Goal: Information Seeking & Learning: Learn about a topic

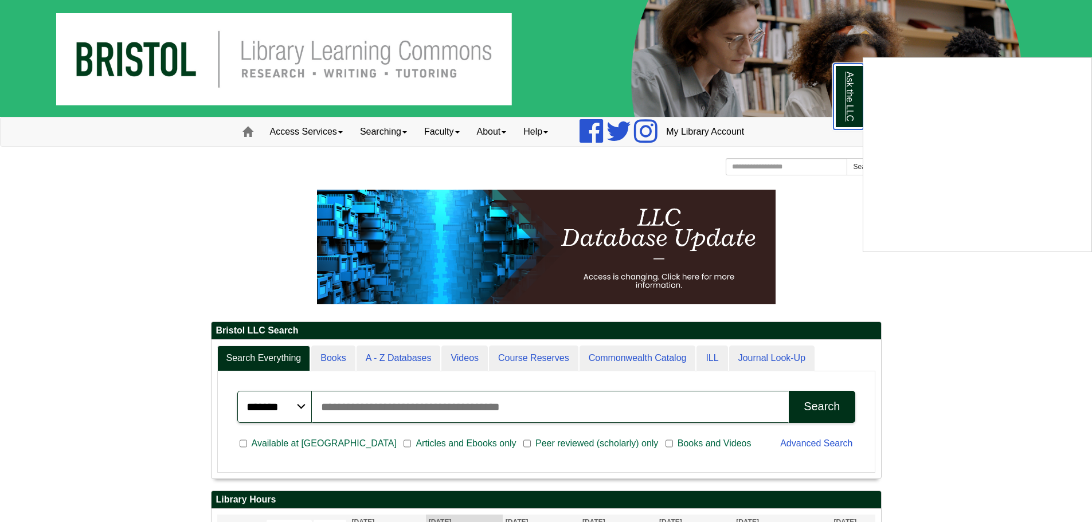
click at [846, 95] on link "Ask the LLC" at bounding box center [848, 97] width 30 height 66
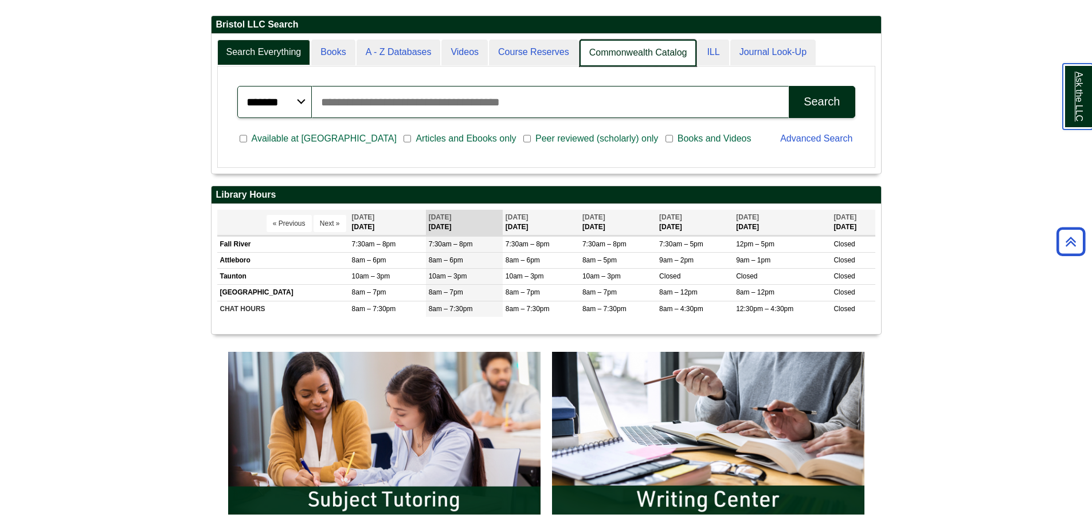
scroll to position [139, 669]
click at [628, 65] on link "Commonwealth Catalog" at bounding box center [637, 53] width 117 height 27
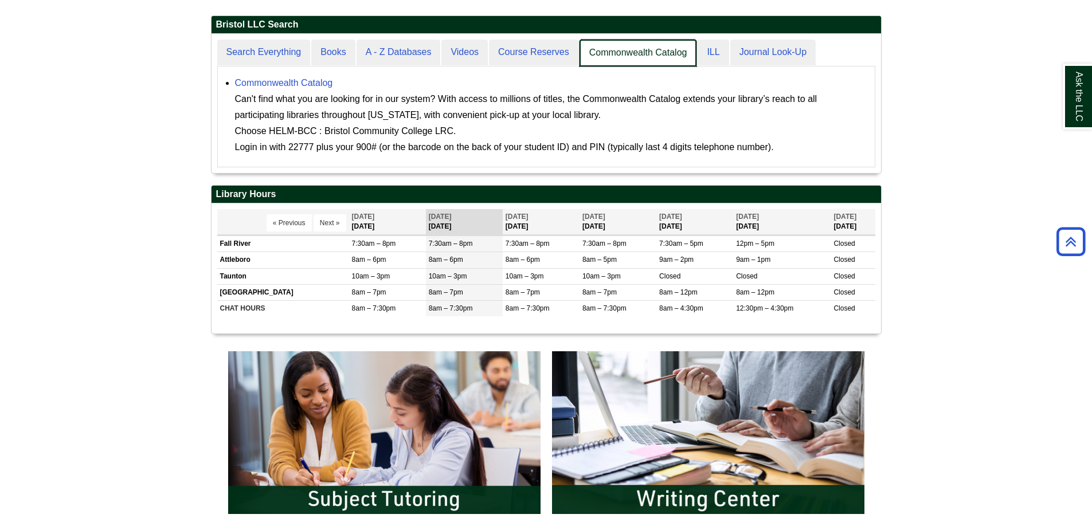
scroll to position [6, 6]
click at [619, 56] on link "Commonwealth Catalog" at bounding box center [637, 53] width 117 height 27
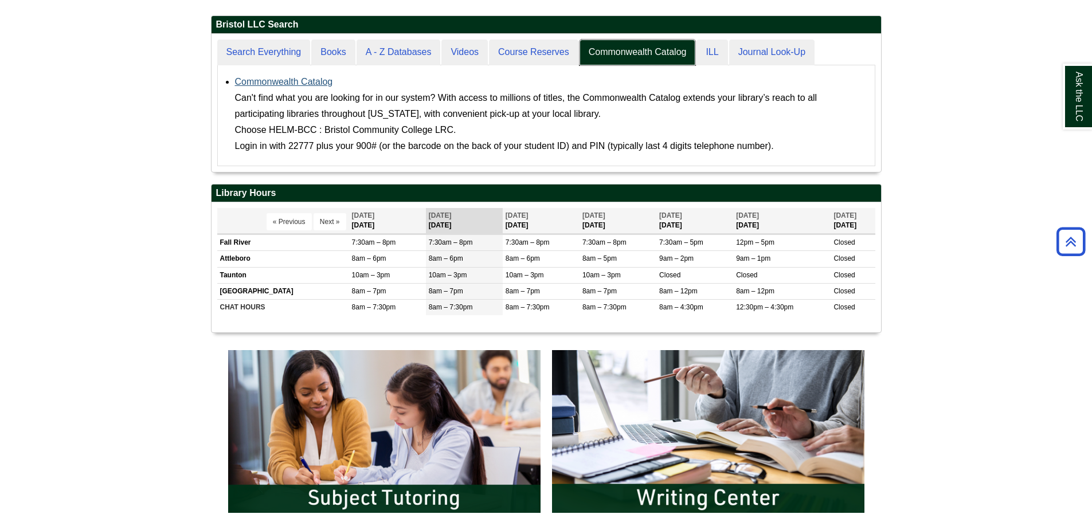
scroll to position [138, 669]
click at [305, 78] on link "Commonwealth Catalog" at bounding box center [284, 82] width 98 height 10
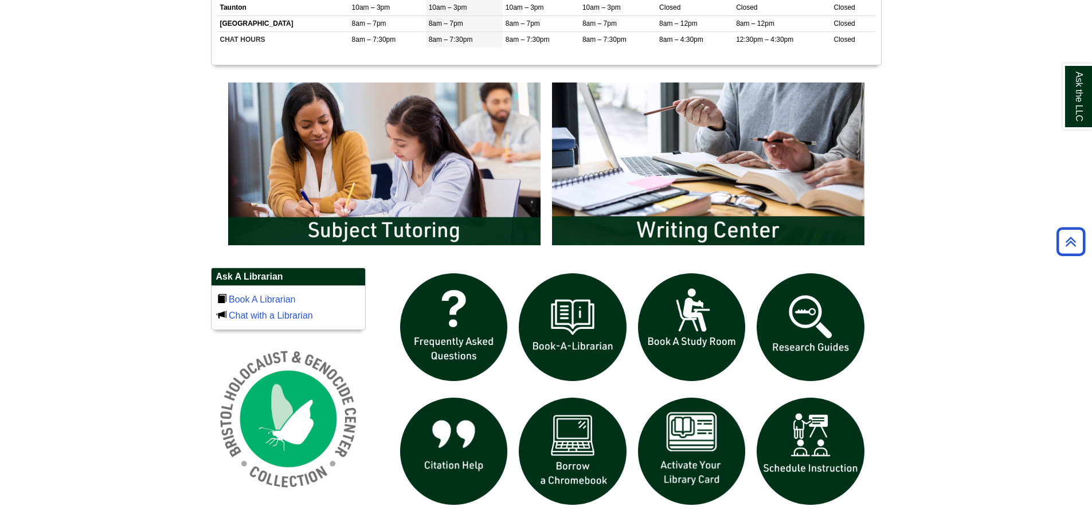
scroll to position [572, 0]
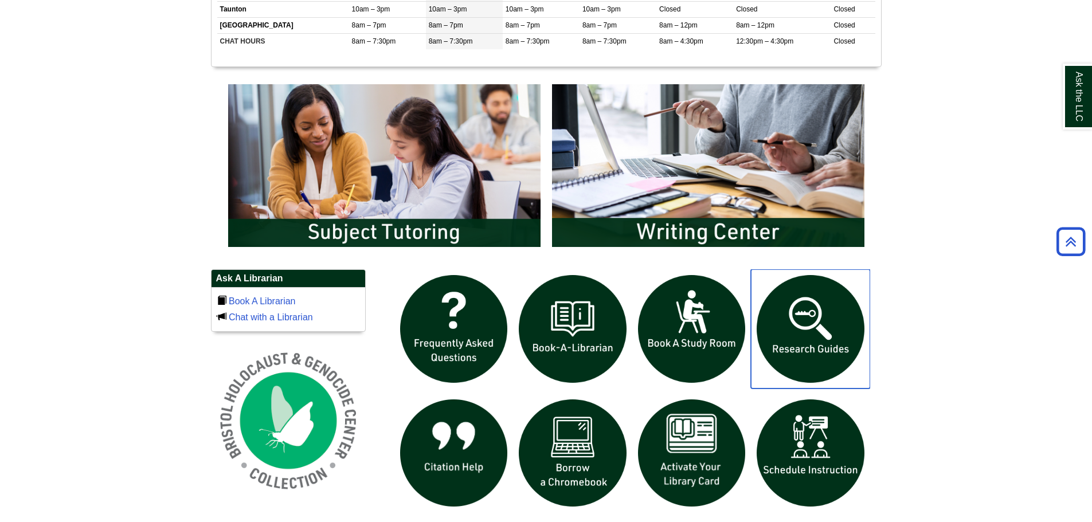
click at [833, 316] on img "slideshow" at bounding box center [810, 328] width 119 height 119
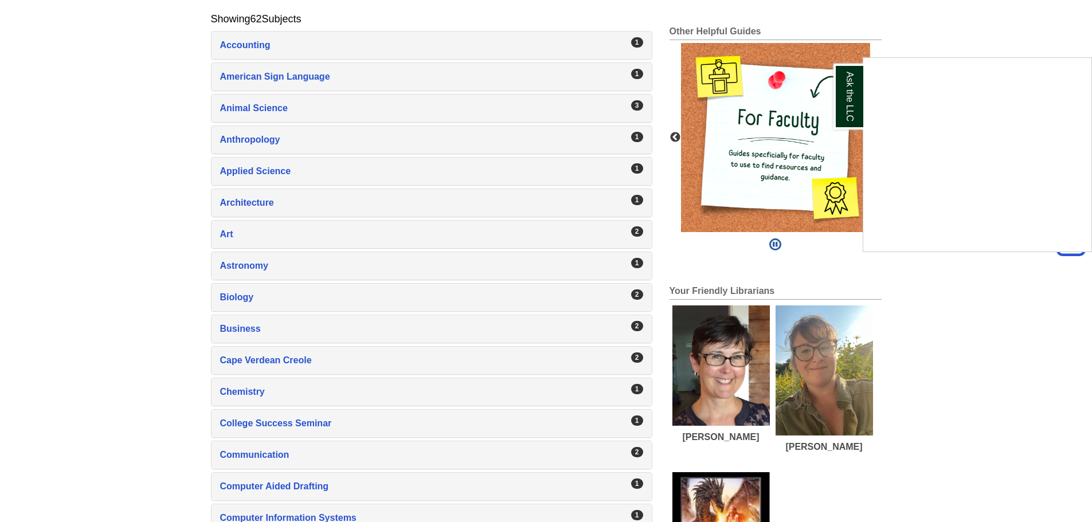
scroll to position [265, 0]
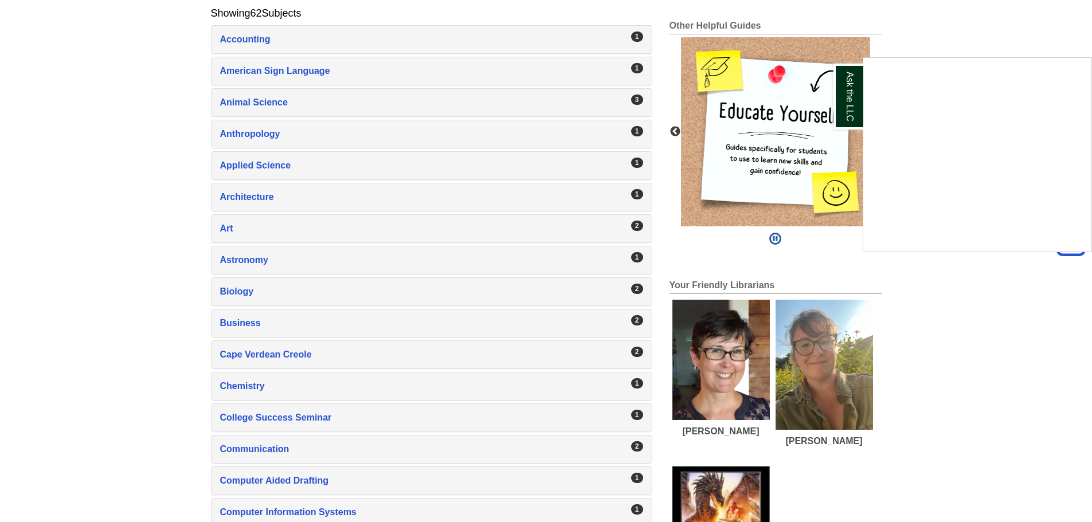
click at [638, 284] on div "Ask the LLC" at bounding box center [546, 261] width 1092 height 522
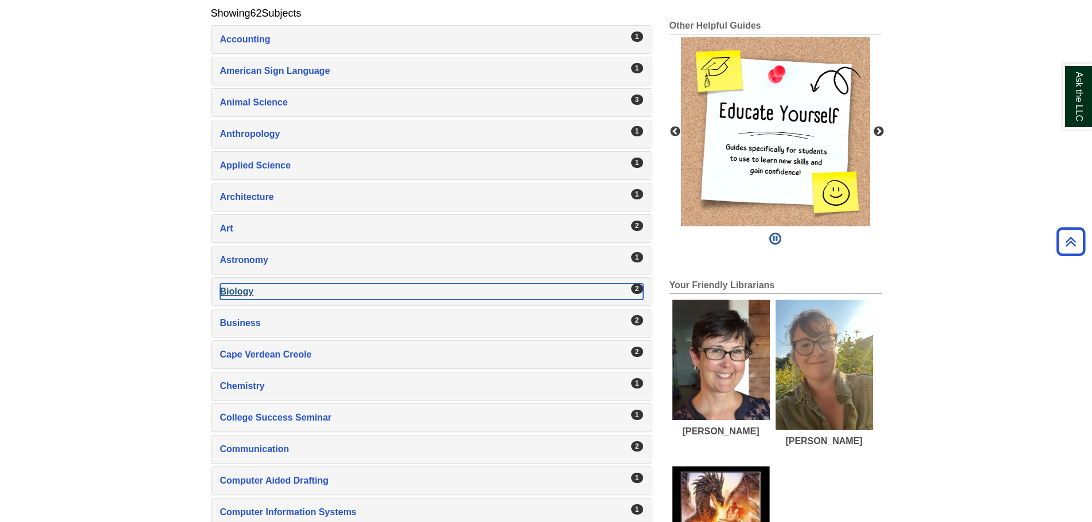
click at [614, 288] on div "Biology , 2 guides" at bounding box center [431, 292] width 423 height 16
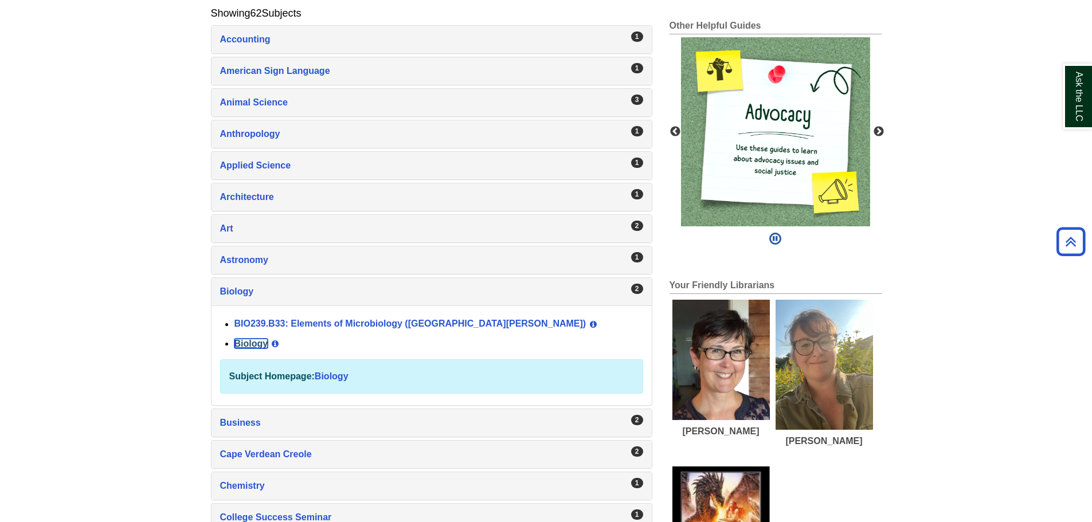
click at [248, 344] on link "Biology" at bounding box center [251, 344] width 34 height 10
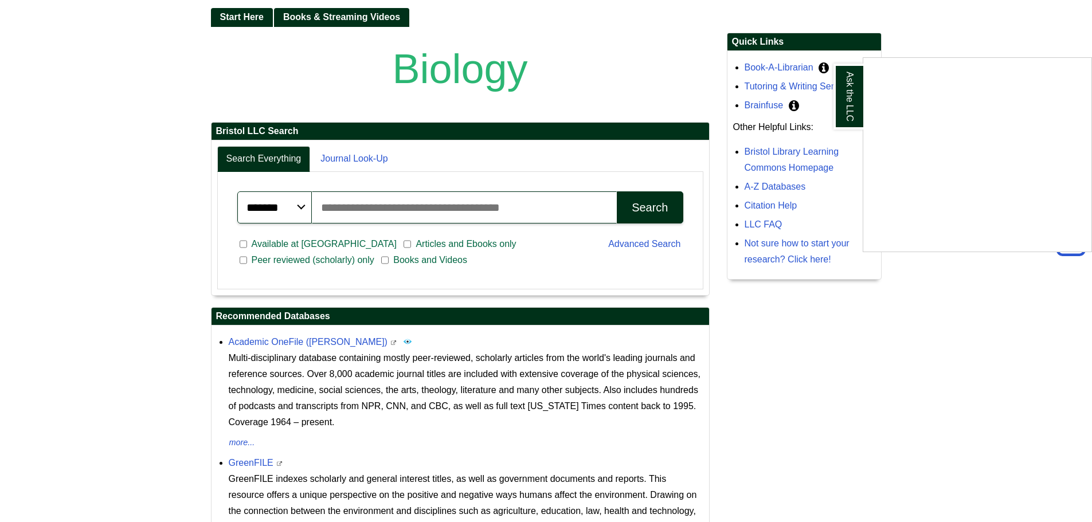
scroll to position [289, 0]
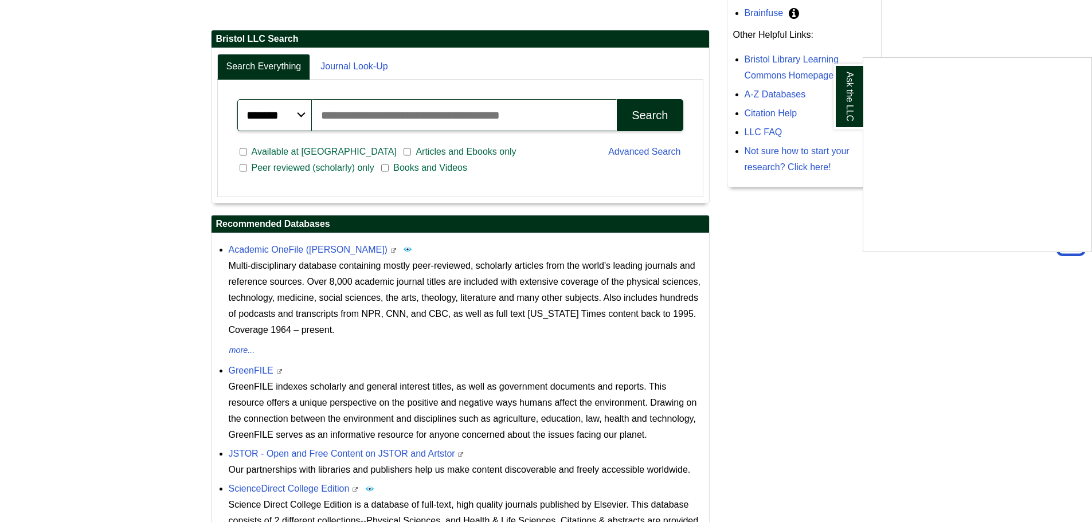
click at [435, 114] on div "Ask the LLC" at bounding box center [546, 261] width 1092 height 522
click at [435, 114] on input "Search articles, books, journals & more" at bounding box center [464, 115] width 305 height 32
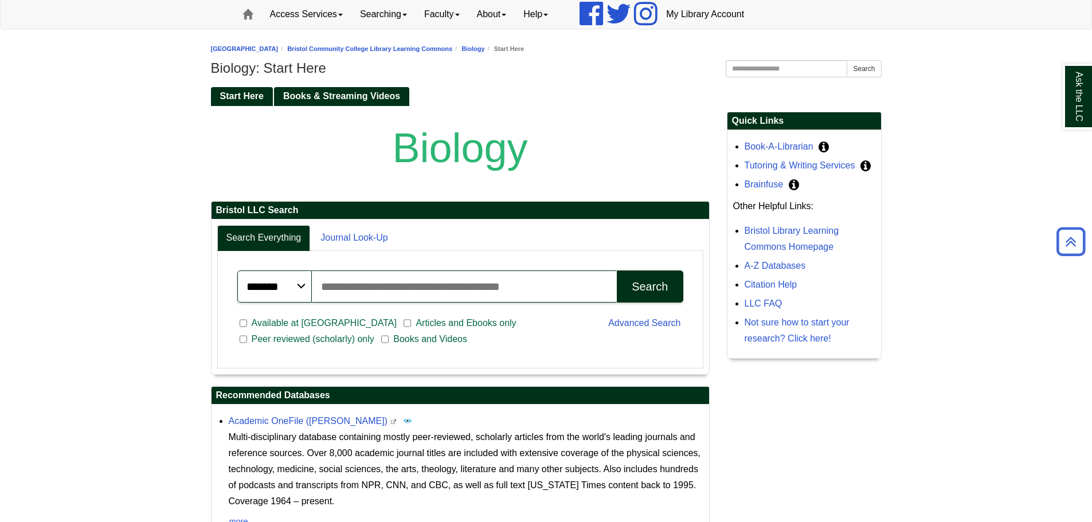
scroll to position [116, 0]
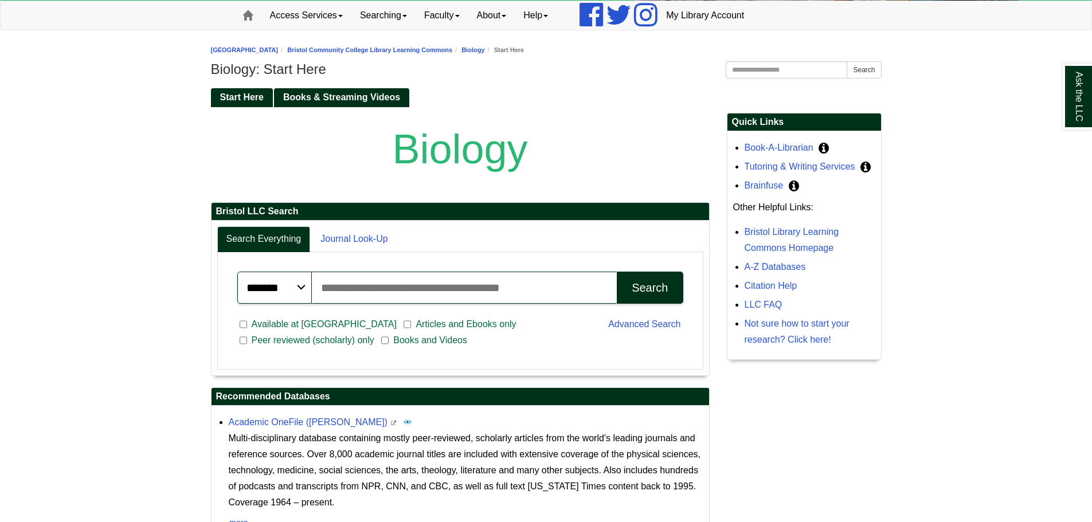
click at [435, 114] on p "Biology" at bounding box center [460, 149] width 498 height 72
click at [426, 298] on input "Search articles, books, journals & more" at bounding box center [464, 288] width 305 height 32
type input "*********"
click at [617, 272] on button "Search" at bounding box center [650, 288] width 66 height 32
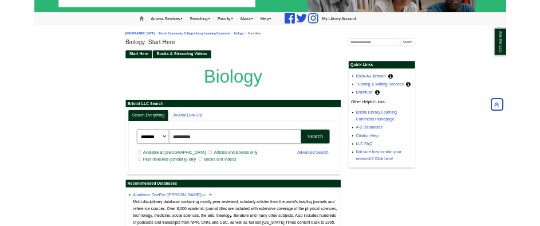
scroll to position [0, 0]
